Goal: Navigation & Orientation: Understand site structure

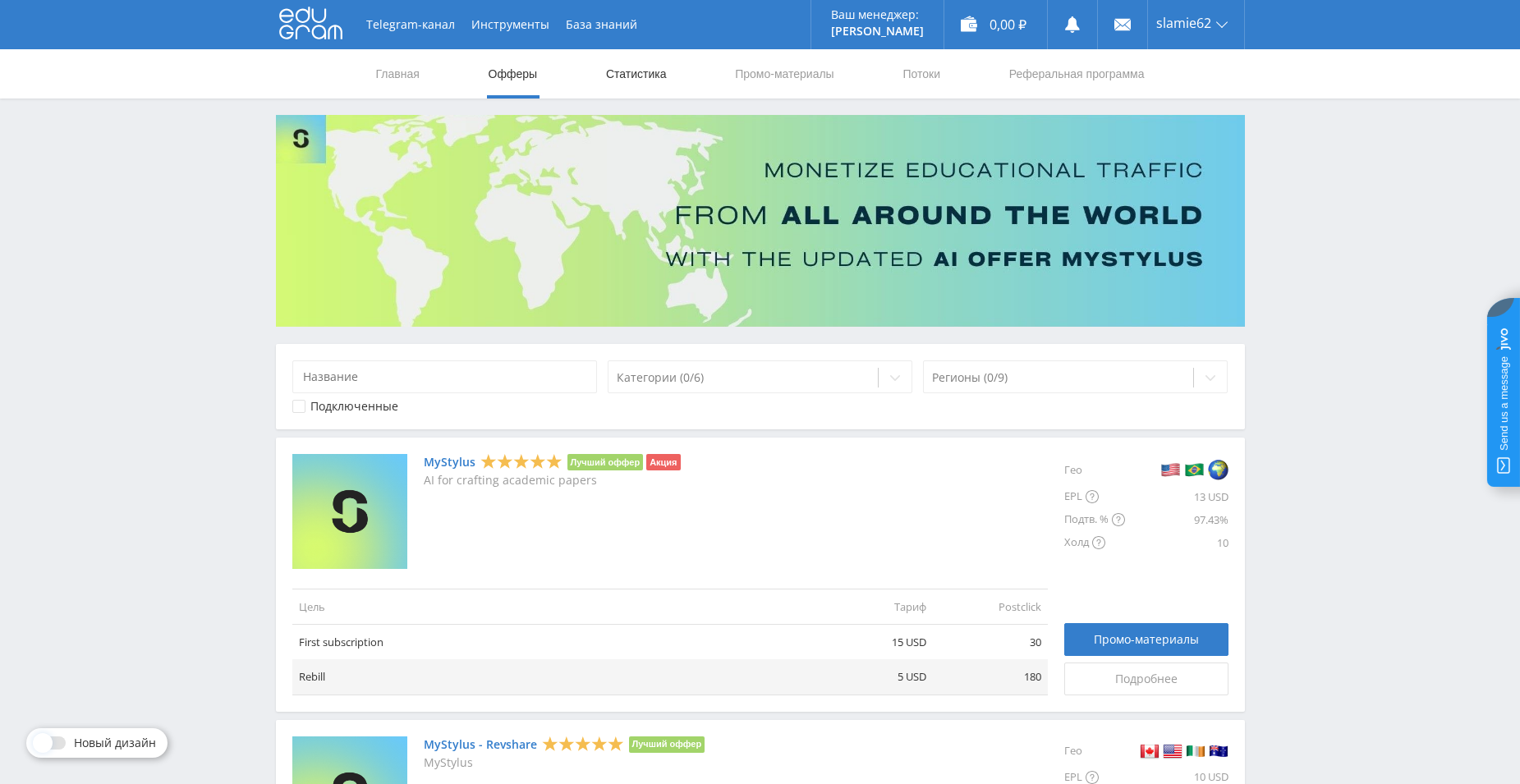
click at [649, 82] on link "Статистика" at bounding box center [636, 74] width 64 height 50
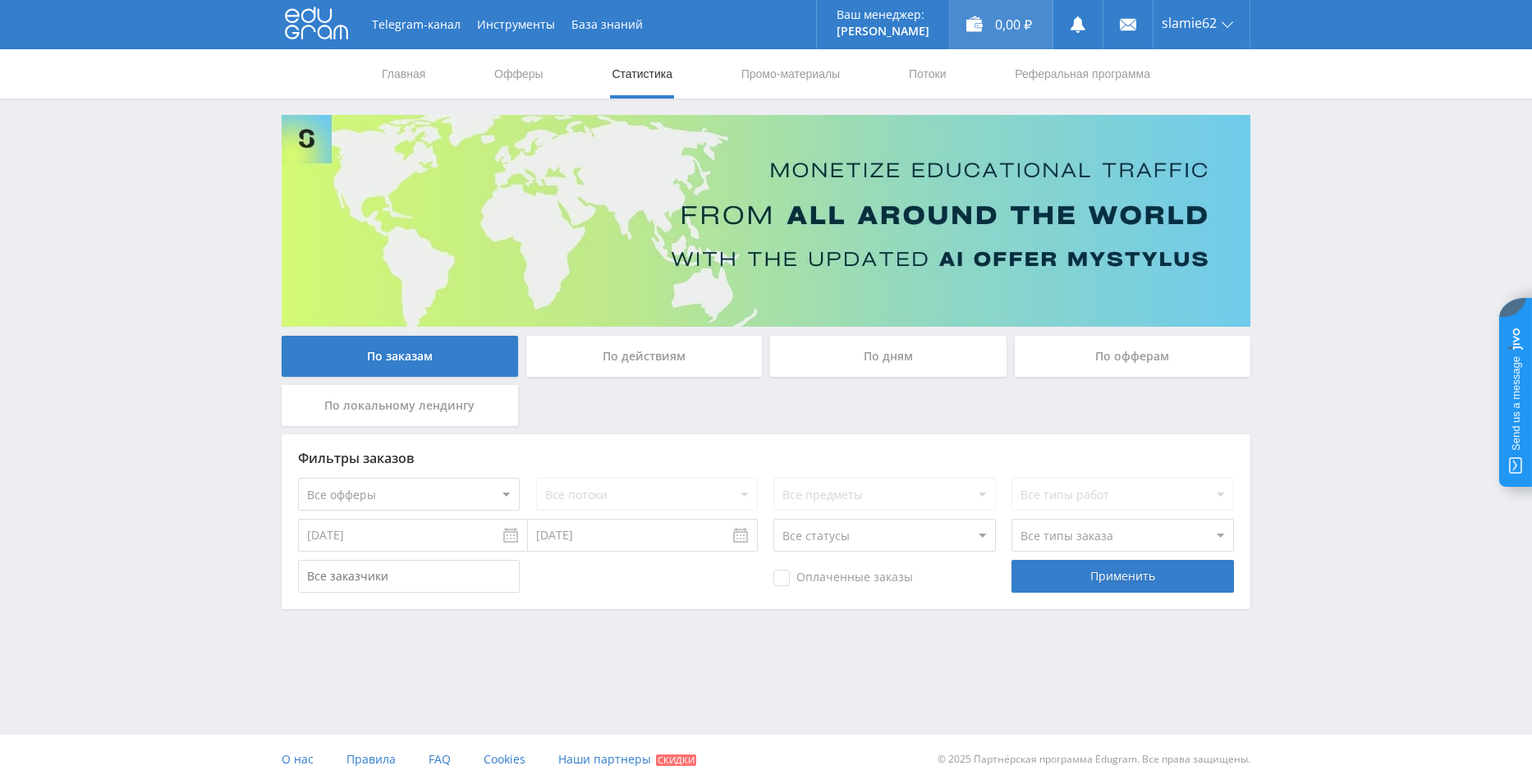
click at [960, 17] on div "0,00 ₽" at bounding box center [1001, 25] width 103 height 50
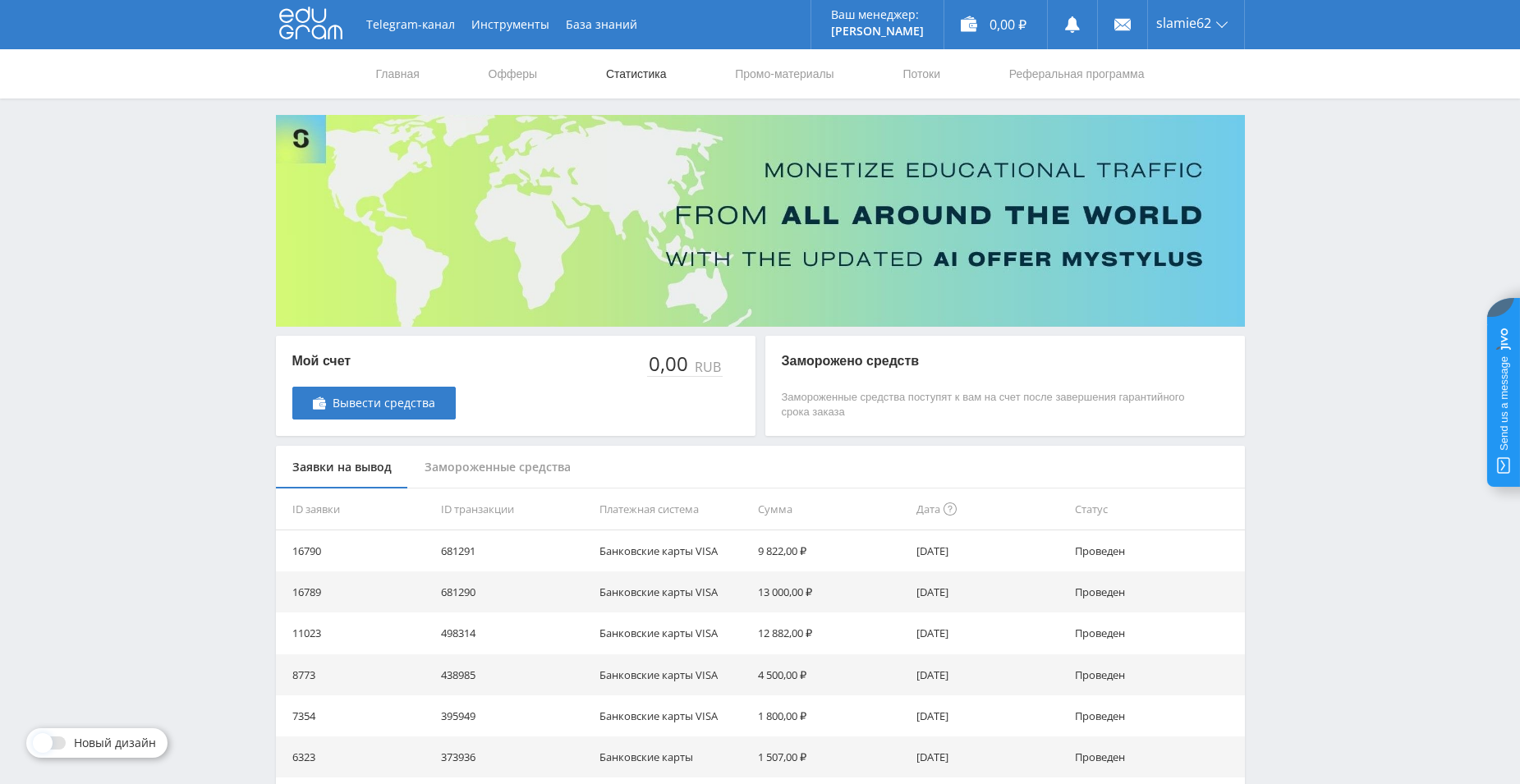
click at [651, 69] on link "Статистика" at bounding box center [636, 74] width 64 height 50
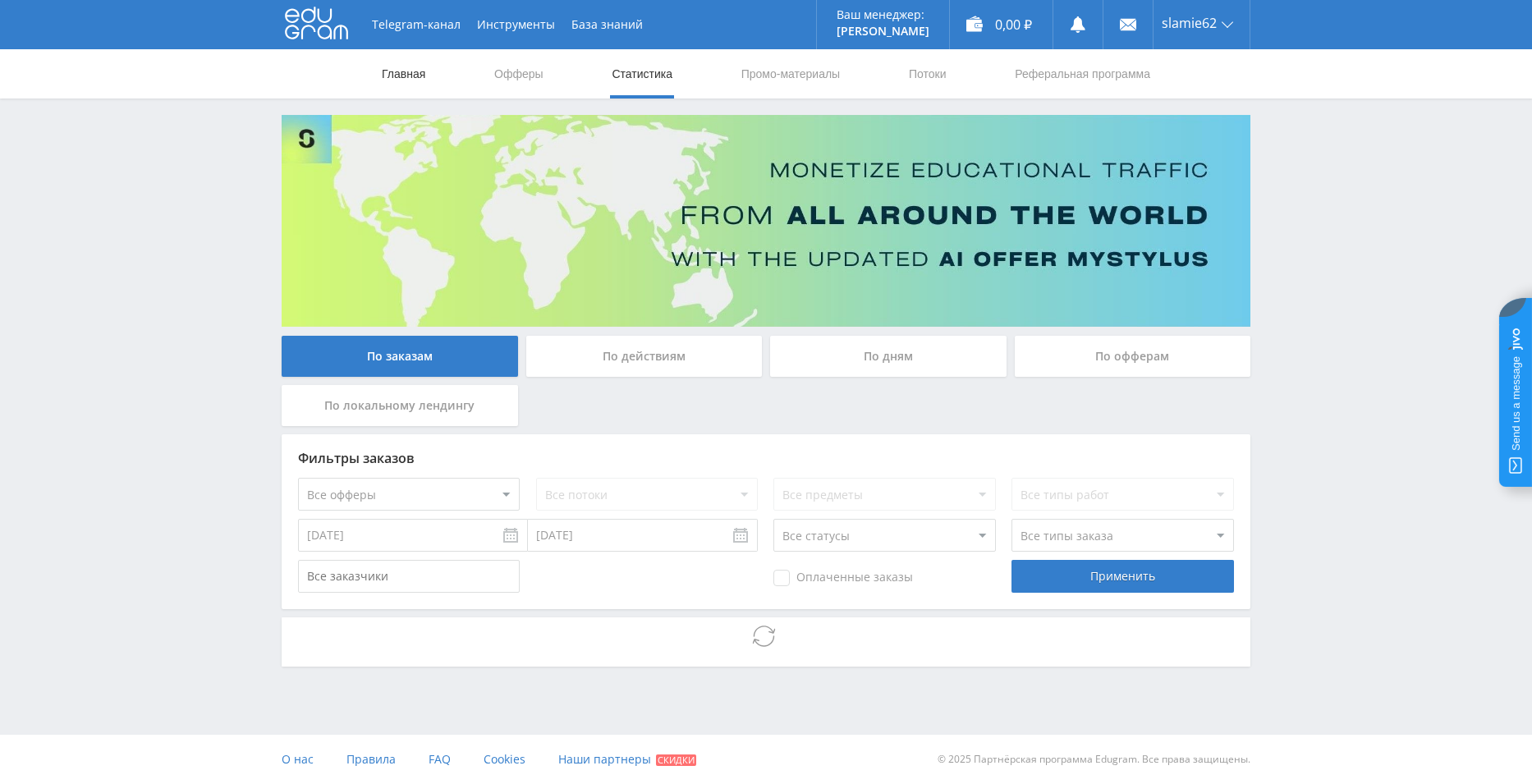
click at [399, 75] on link "Главная" at bounding box center [403, 74] width 47 height 50
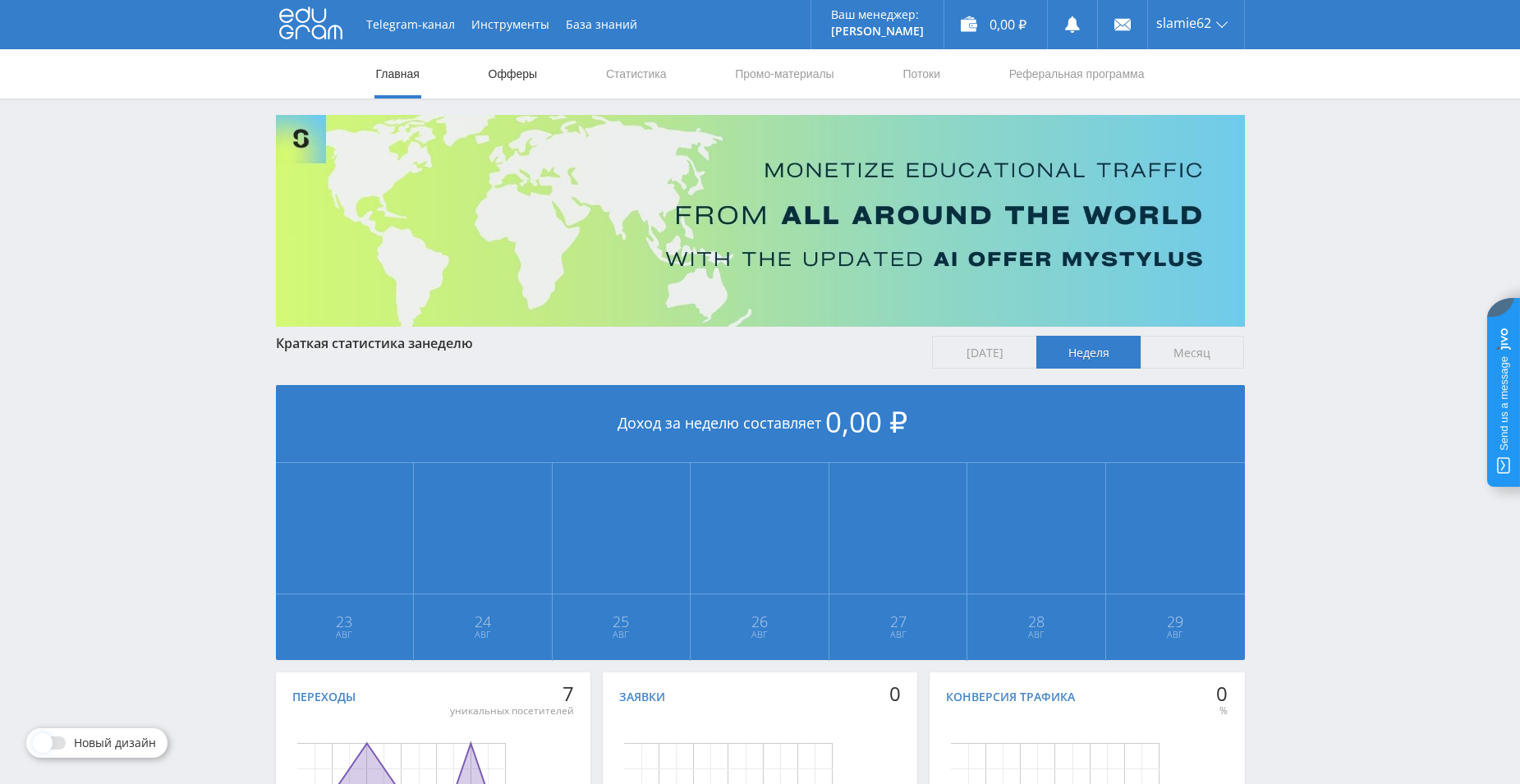
click at [530, 75] on link "Офферы" at bounding box center [512, 74] width 52 height 50
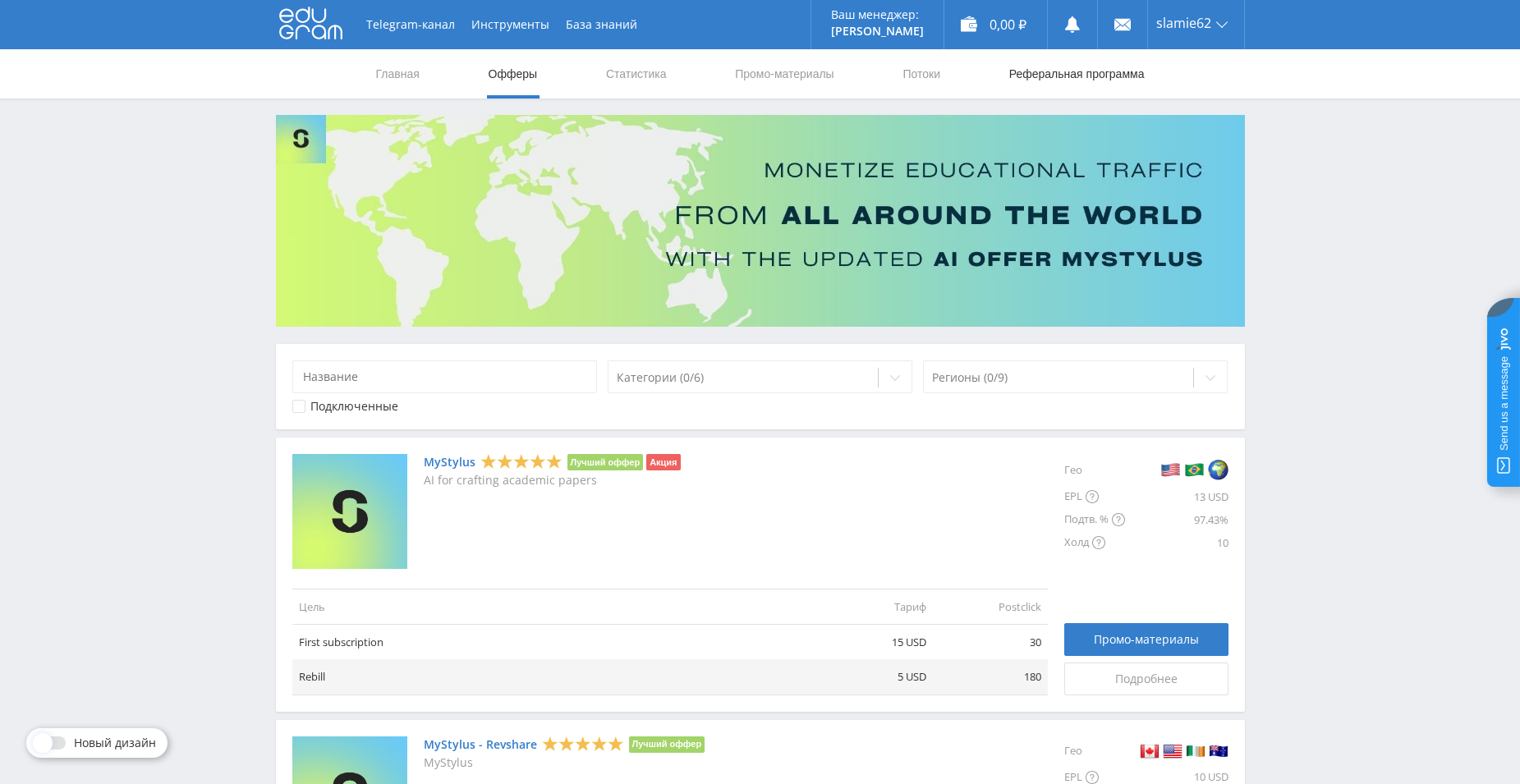
click at [1044, 72] on link "Реферальная программа" at bounding box center [1077, 74] width 139 height 50
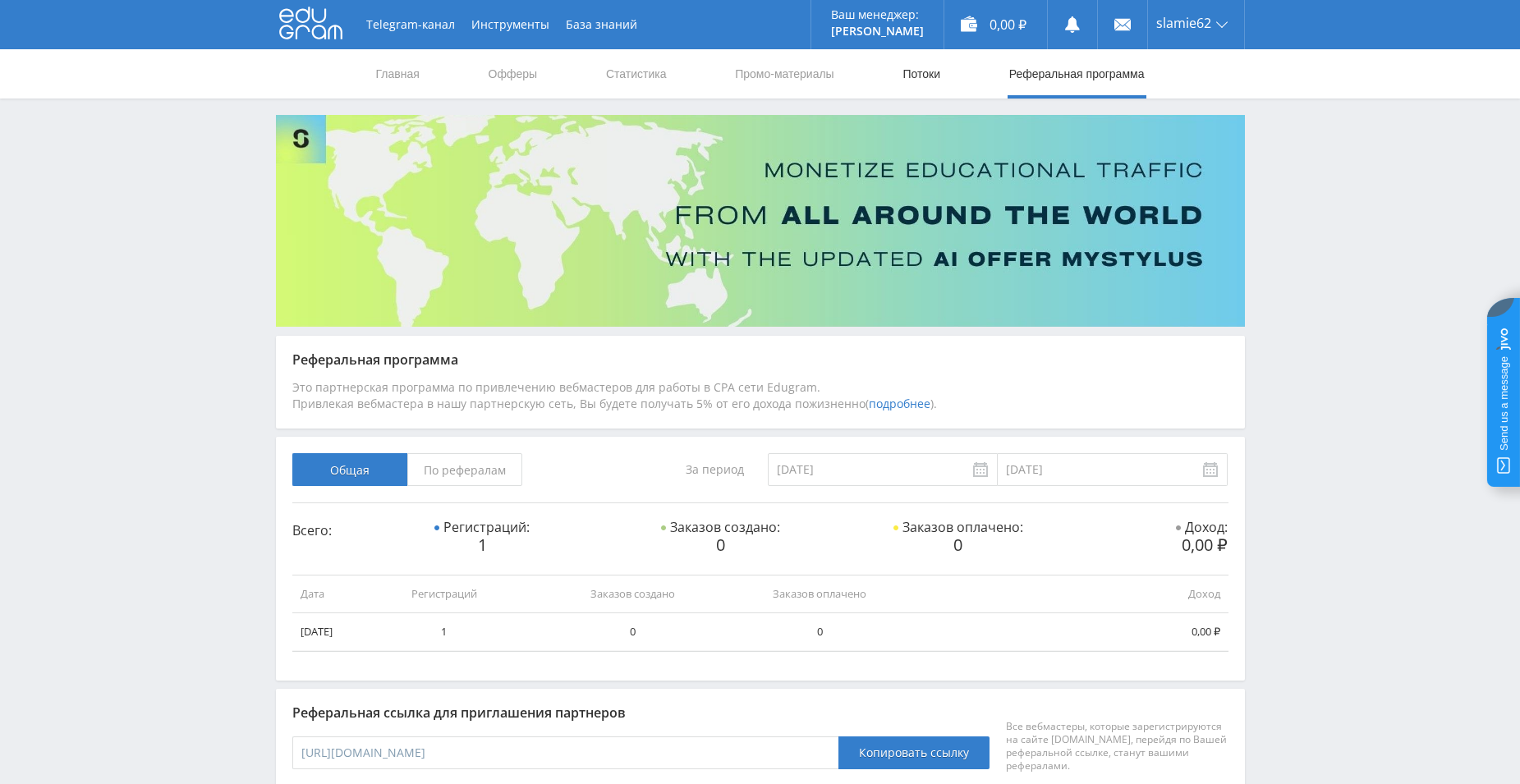
click at [915, 80] on link "Потоки" at bounding box center [921, 74] width 41 height 50
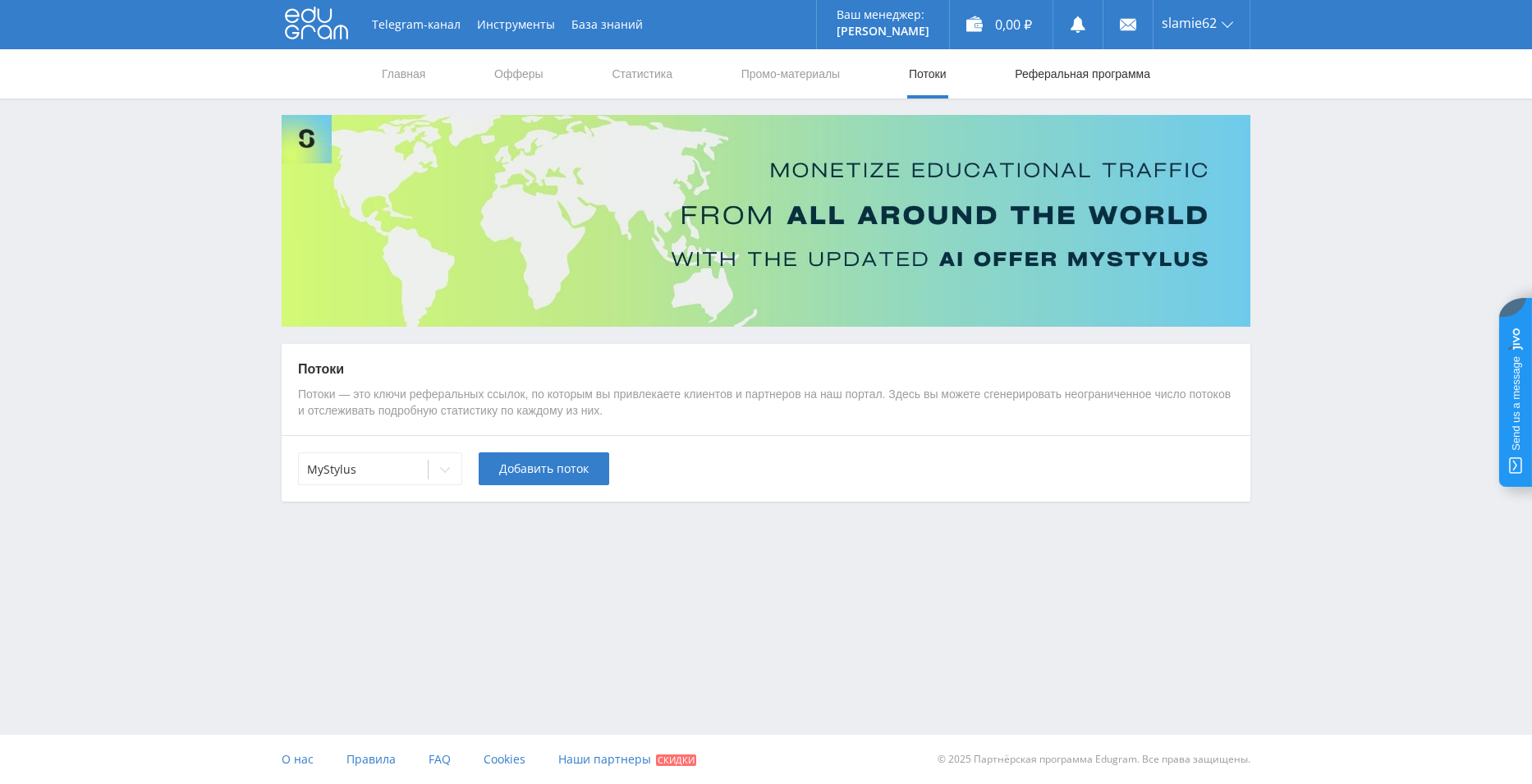
click at [1034, 74] on link "Реферальная программа" at bounding box center [1082, 74] width 139 height 50
